Goal: Task Accomplishment & Management: Use online tool/utility

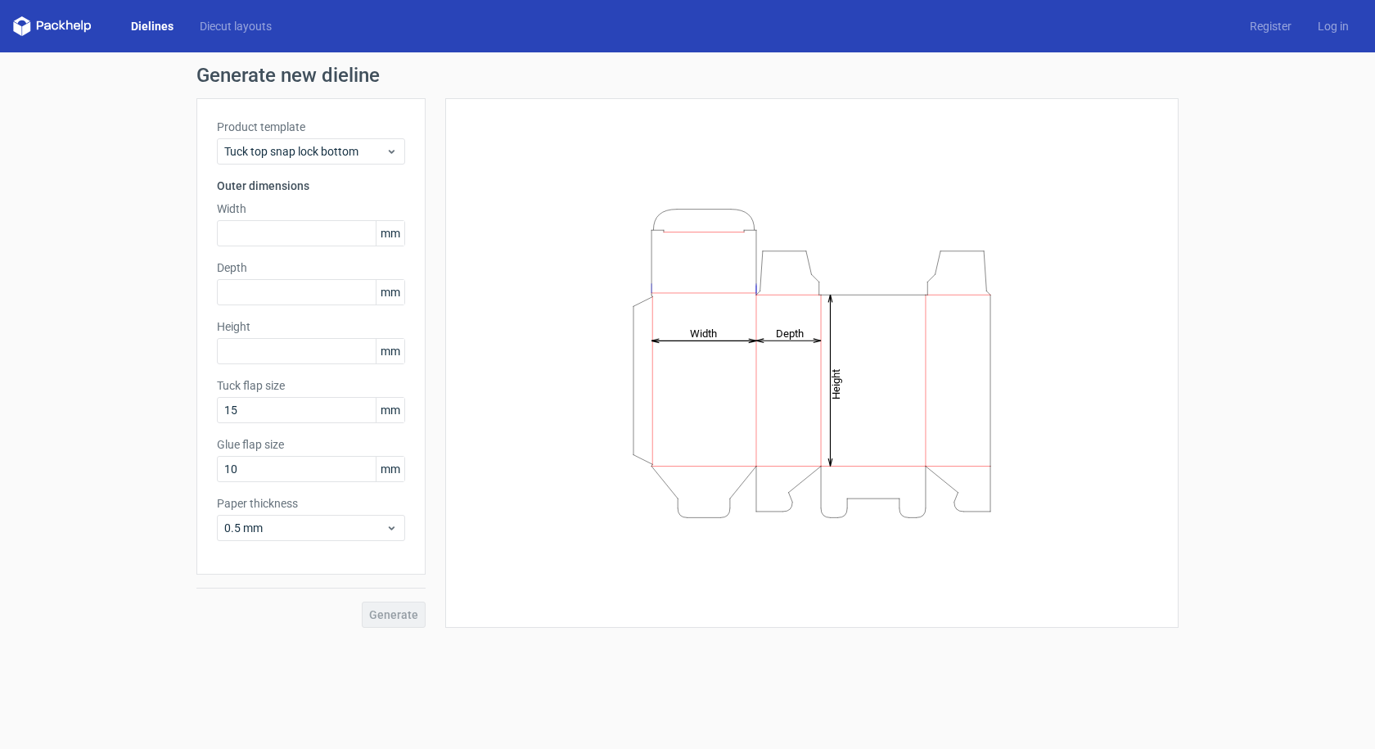
click at [406, 609] on div "Generate" at bounding box center [310, 601] width 229 height 53
click at [288, 232] on input "text" at bounding box center [311, 233] width 188 height 26
click at [323, 152] on span "Tuck top snap lock bottom" at bounding box center [304, 151] width 161 height 16
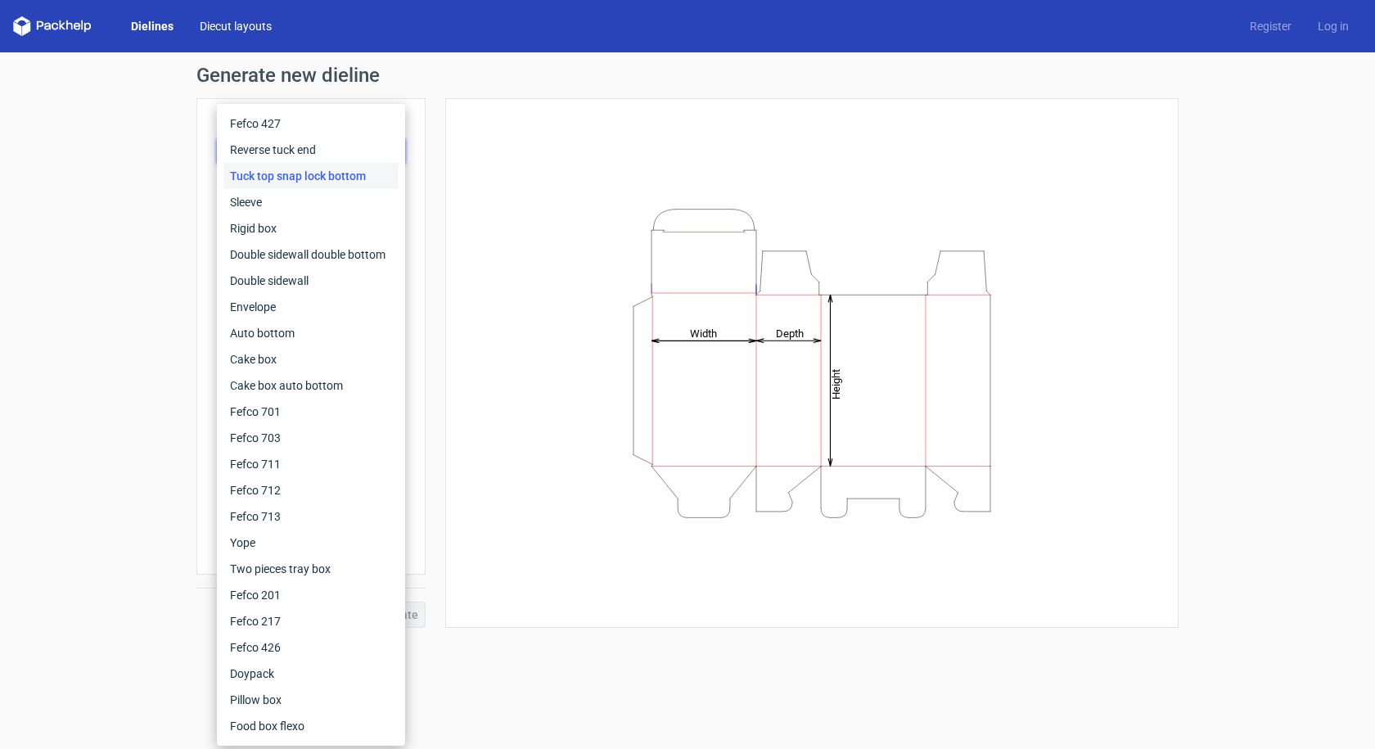
click at [234, 26] on link "Diecut layouts" at bounding box center [236, 26] width 98 height 16
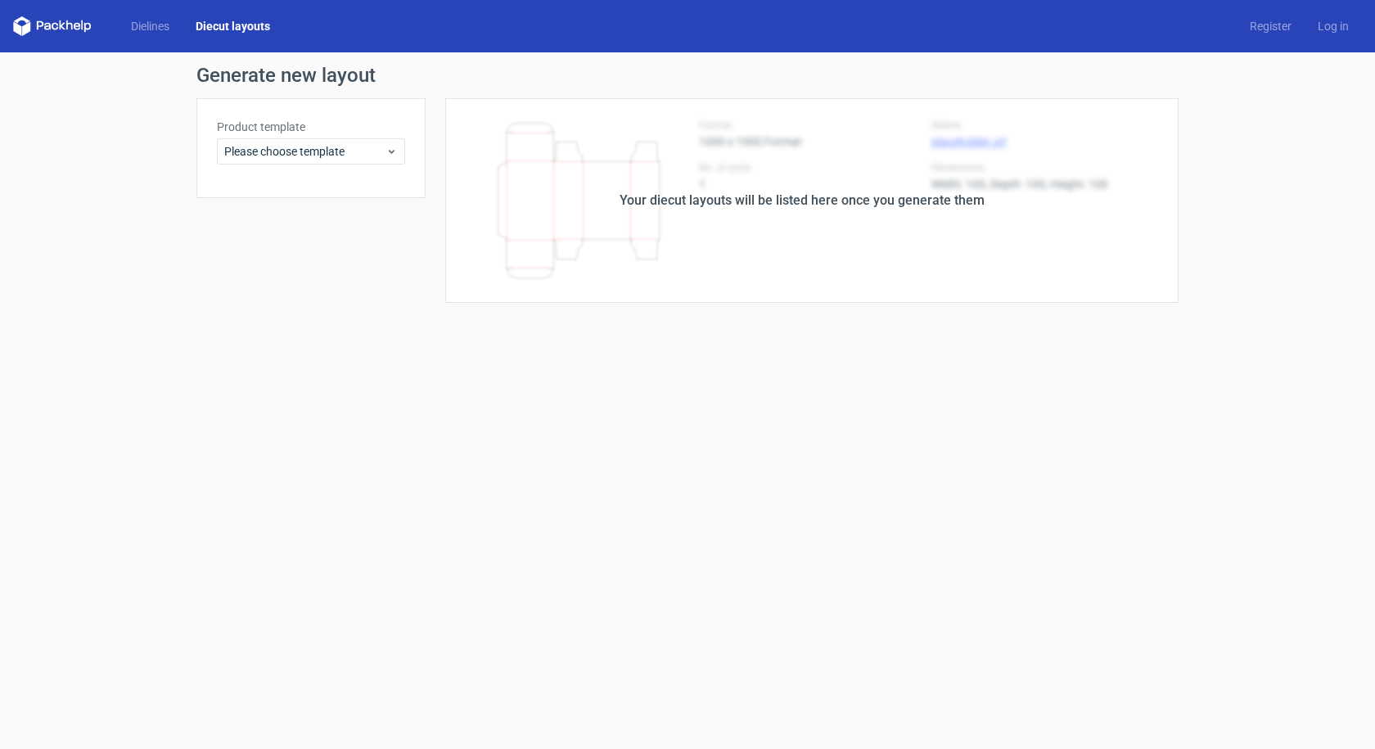
click at [138, 15] on div "Dielines Diecut layouts Register Log in" at bounding box center [687, 26] width 1375 height 52
click at [163, 25] on link "Dielines" at bounding box center [150, 26] width 65 height 16
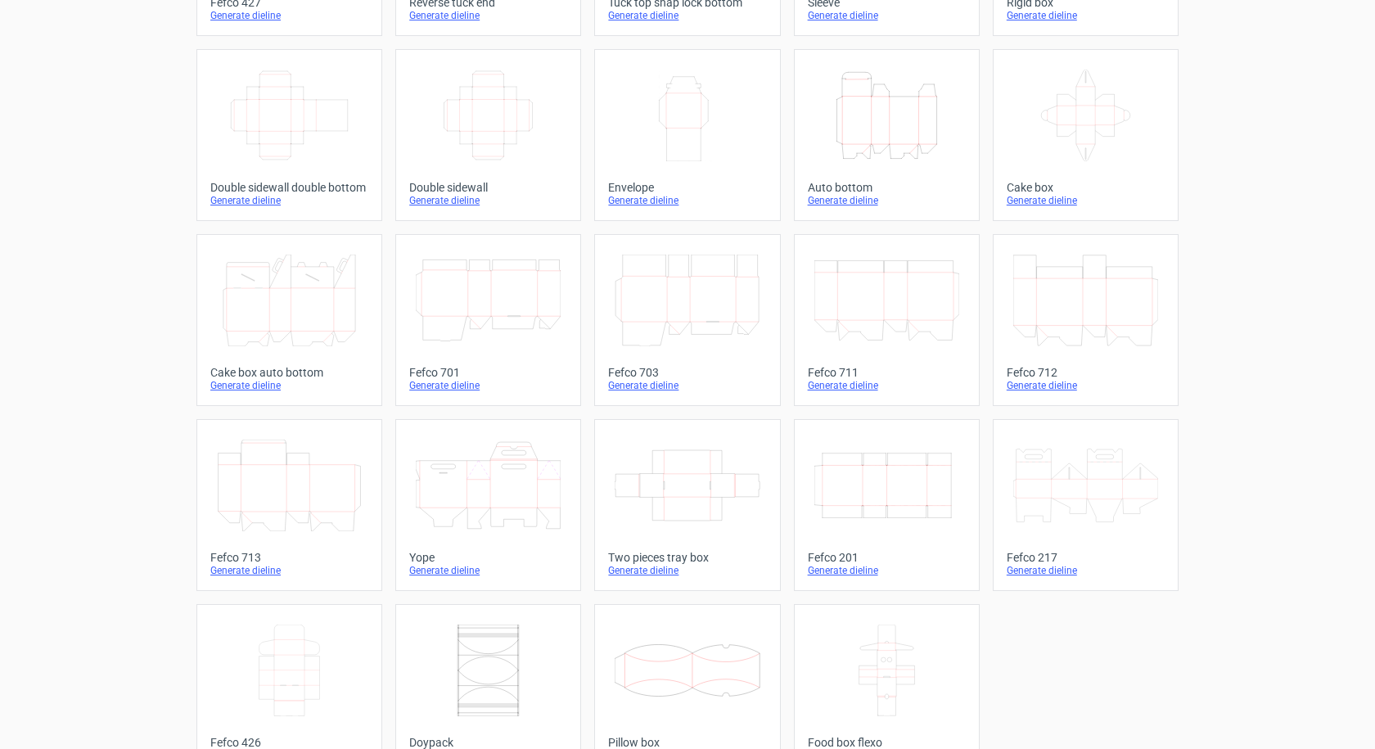
scroll to position [274, 0]
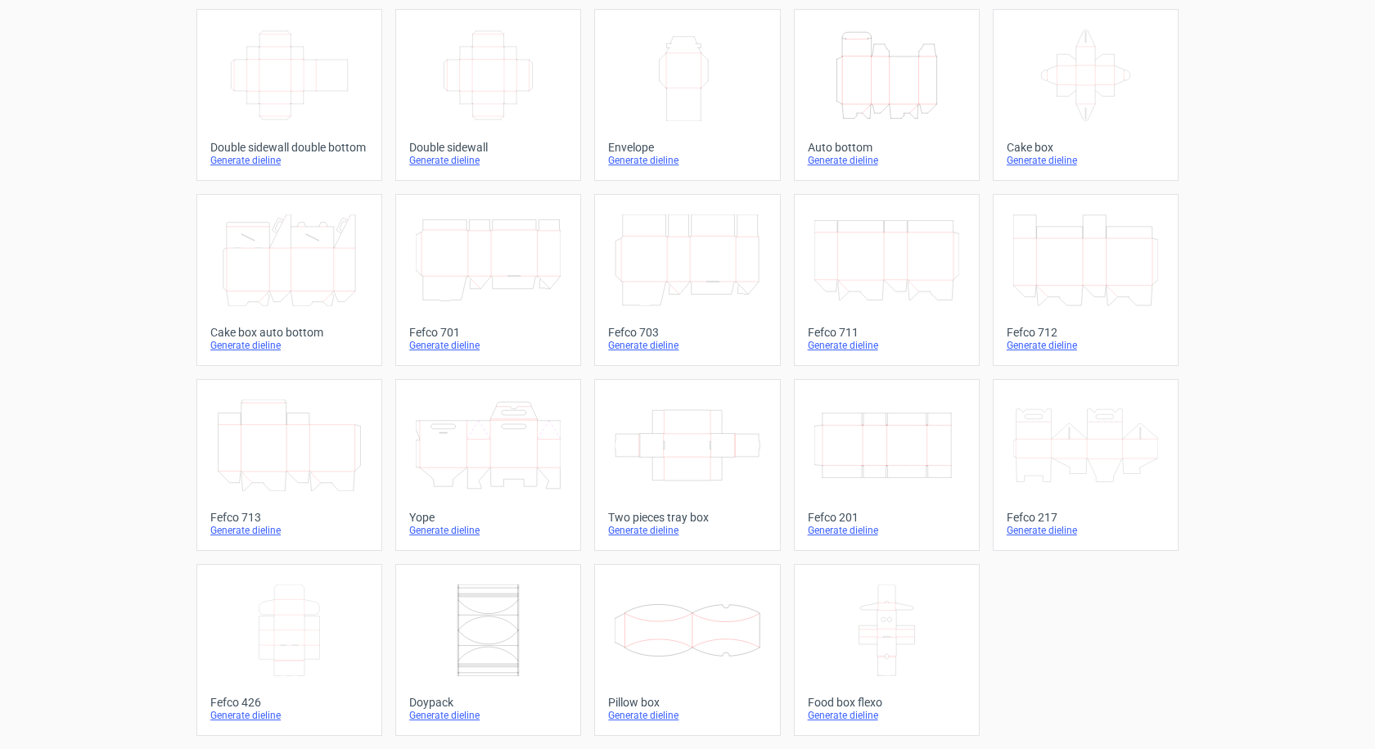
click at [676, 475] on icon at bounding box center [687, 445] width 145 height 92
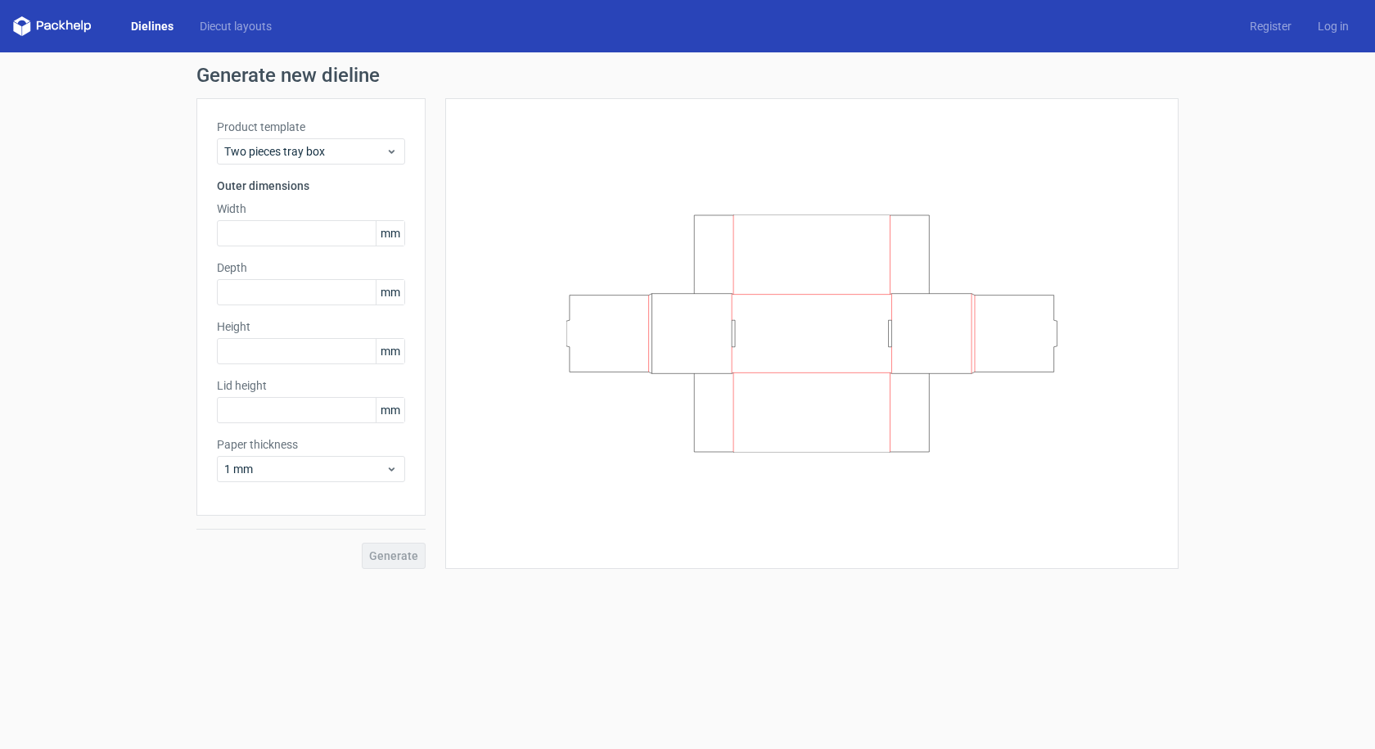
click at [695, 345] on icon at bounding box center [811, 333] width 491 height 238
click at [323, 234] on input "text" at bounding box center [311, 233] width 188 height 26
type input "40"
click at [314, 297] on input "text" at bounding box center [311, 292] width 188 height 26
type input "40"
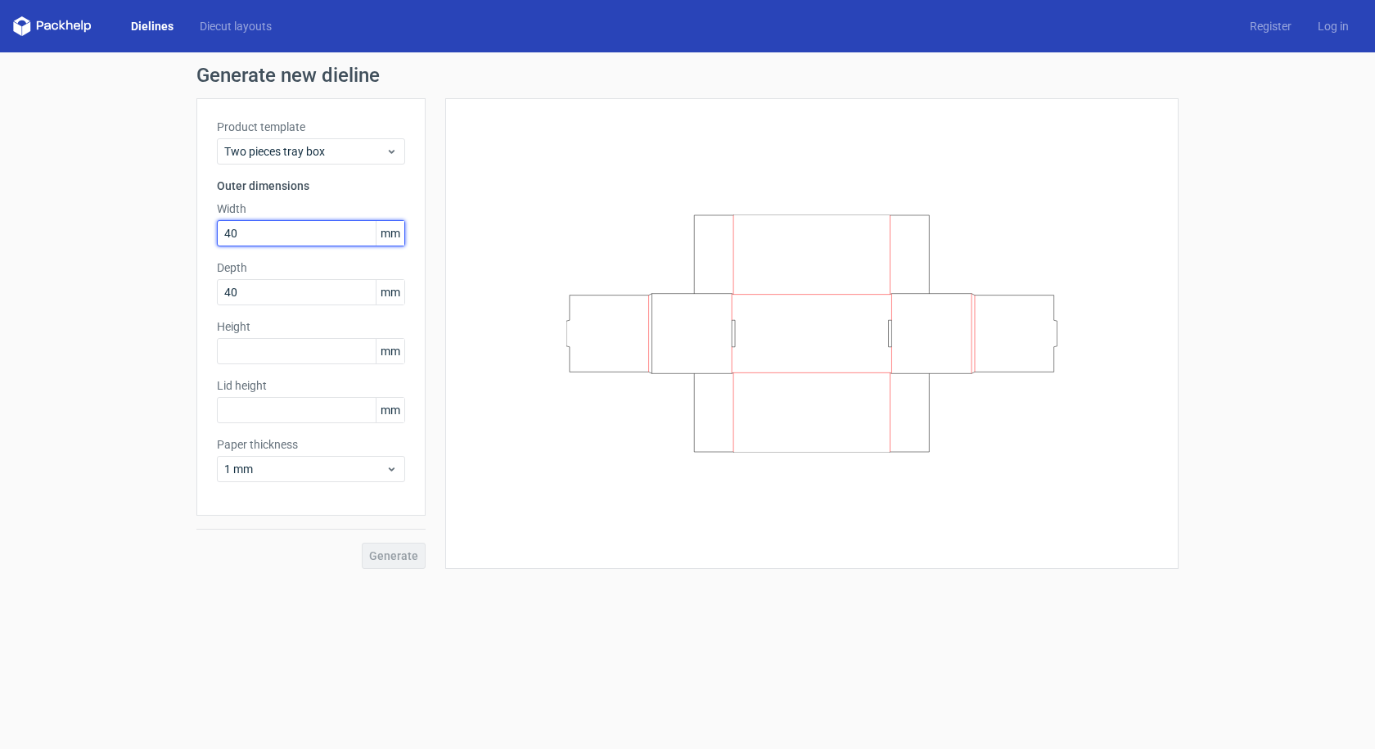
drag, startPoint x: 248, startPoint y: 226, endPoint x: 183, endPoint y: 226, distance: 64.7
click at [186, 226] on div "Generate new dieline Product template Two pieces tray box Outer dimensions Widt…" at bounding box center [687, 317] width 1375 height 530
type input "100"
click at [250, 362] on input "text" at bounding box center [311, 351] width 188 height 26
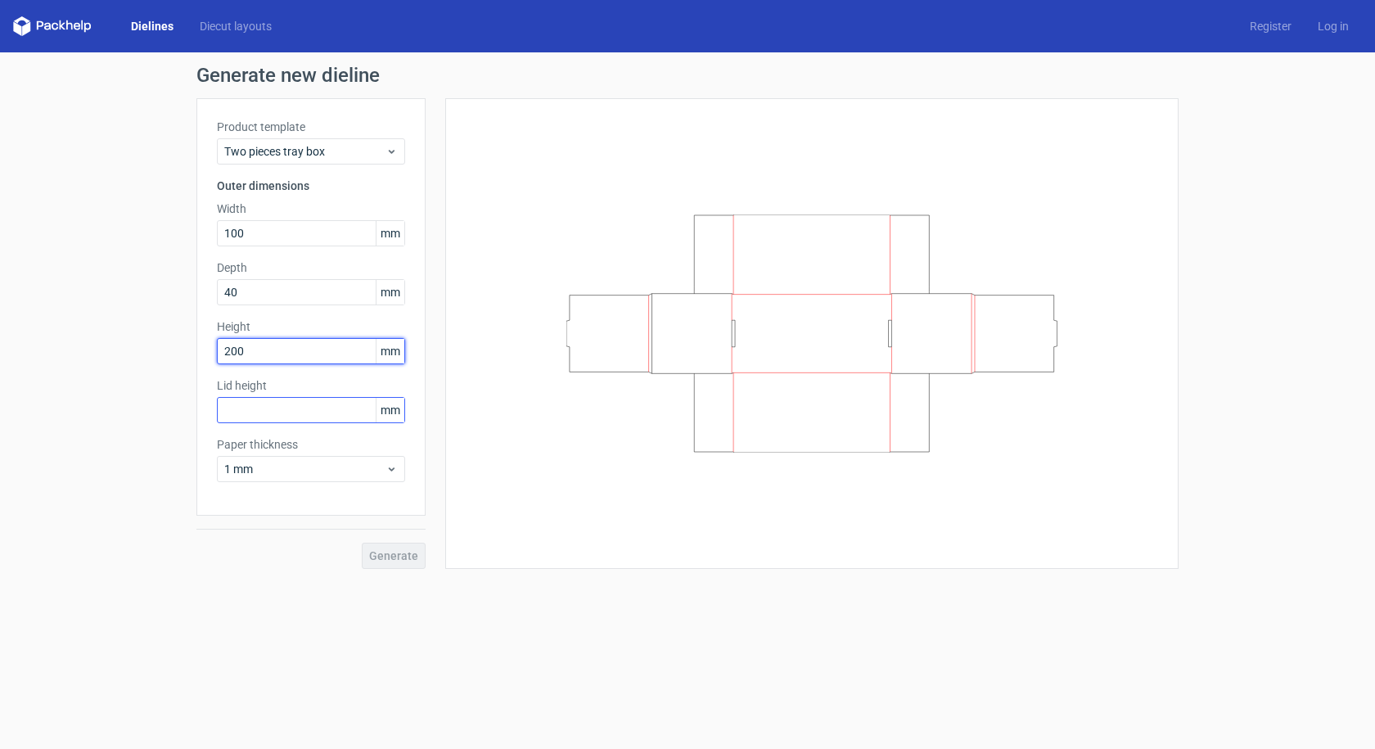
type input "200"
click at [321, 415] on input "text" at bounding box center [311, 410] width 188 height 26
type input "20"
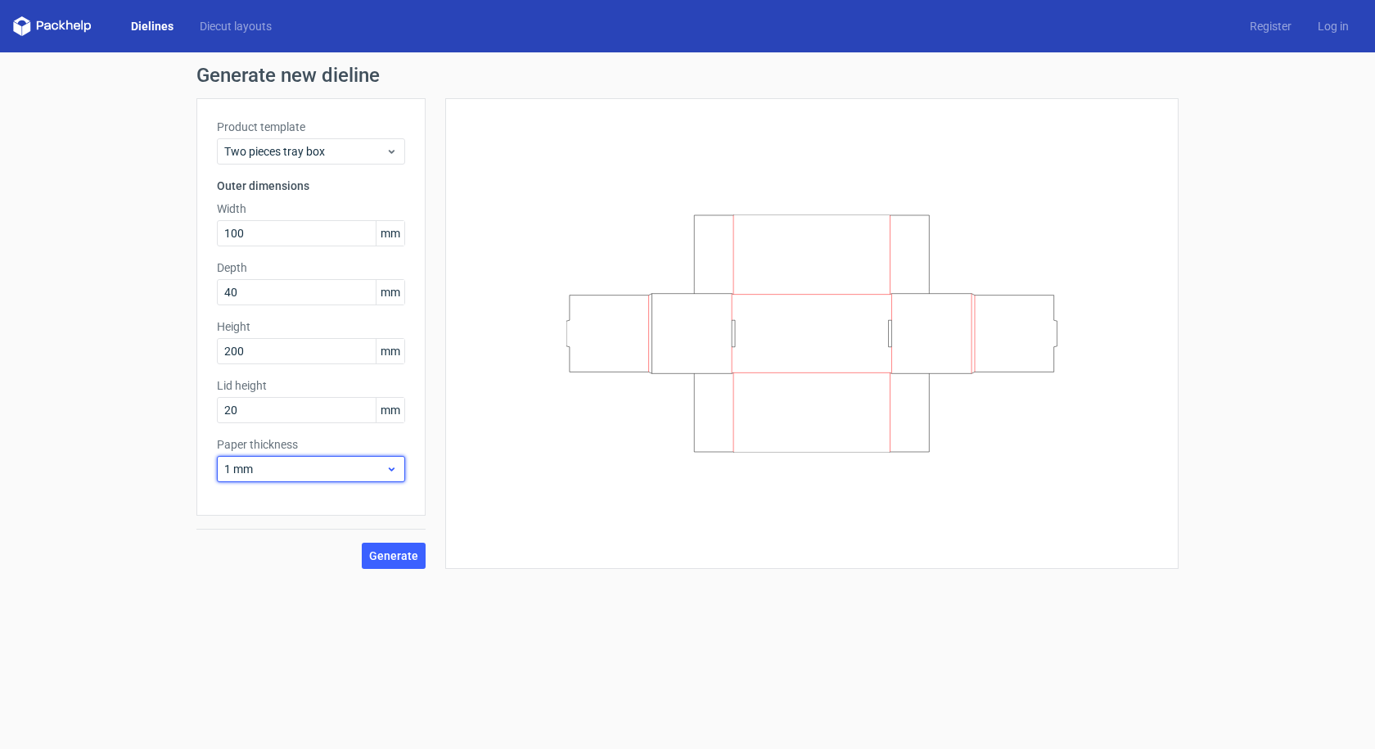
click at [281, 473] on span "1 mm" at bounding box center [304, 469] width 161 height 16
click at [264, 611] on div "3 mm" at bounding box center [310, 610] width 175 height 26
click at [282, 466] on span "3 mm" at bounding box center [304, 469] width 161 height 16
click at [267, 581] on div "1.5 mm" at bounding box center [310, 584] width 175 height 26
click at [398, 559] on span "Generate" at bounding box center [393, 555] width 49 height 11
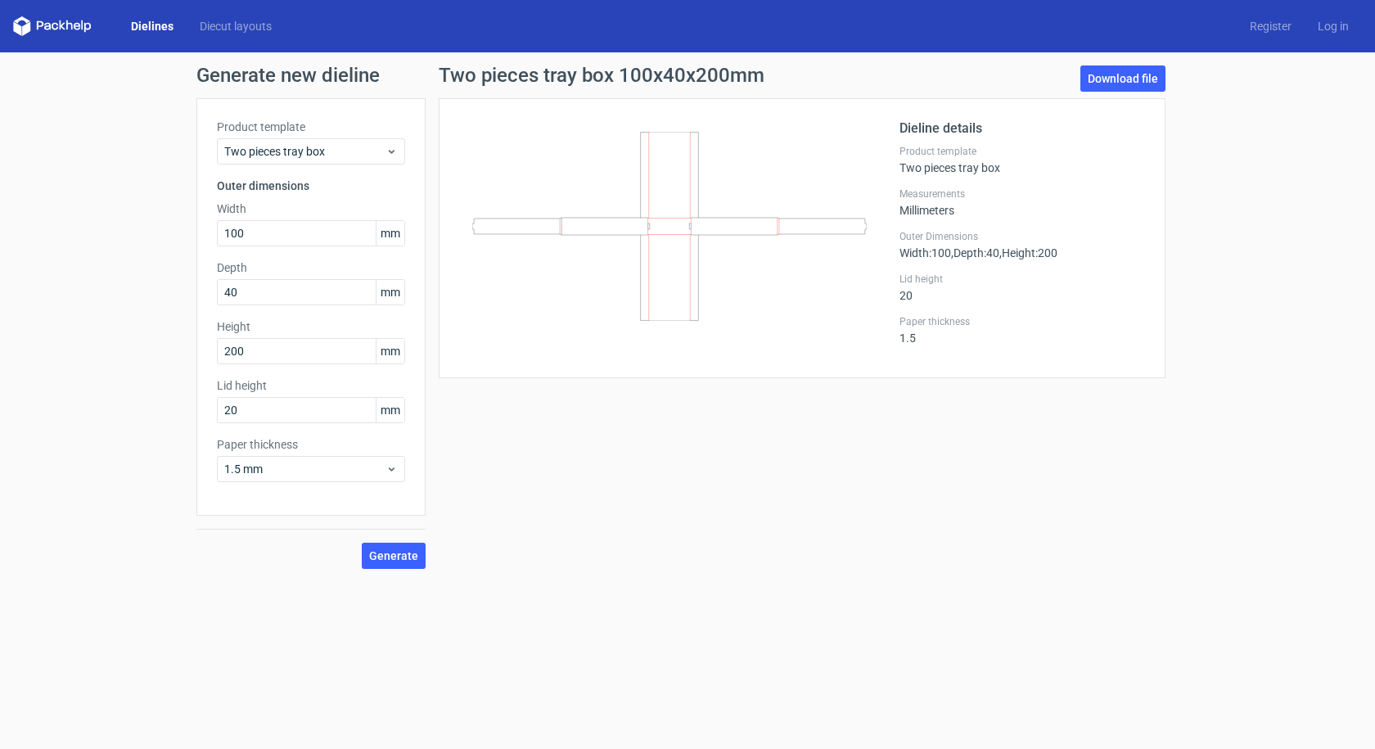
drag, startPoint x: 693, startPoint y: 208, endPoint x: 691, endPoint y: 235, distance: 27.1
click at [691, 235] on icon "200x150x50" at bounding box center [669, 226] width 395 height 189
click at [1150, 79] on link "Download file" at bounding box center [1123, 78] width 85 height 26
